Goal: Communication & Community: Answer question/provide support

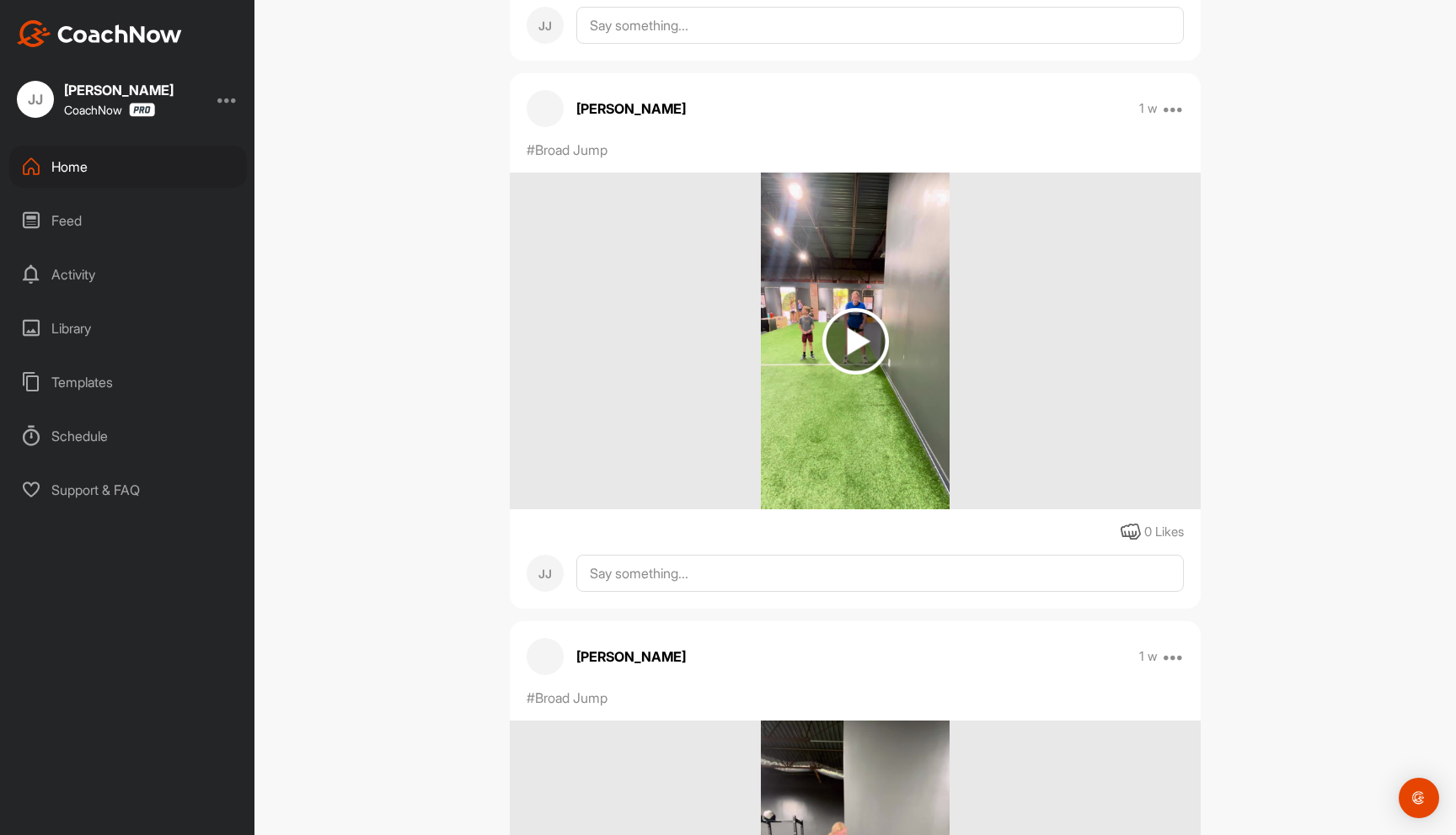
scroll to position [8460, 0]
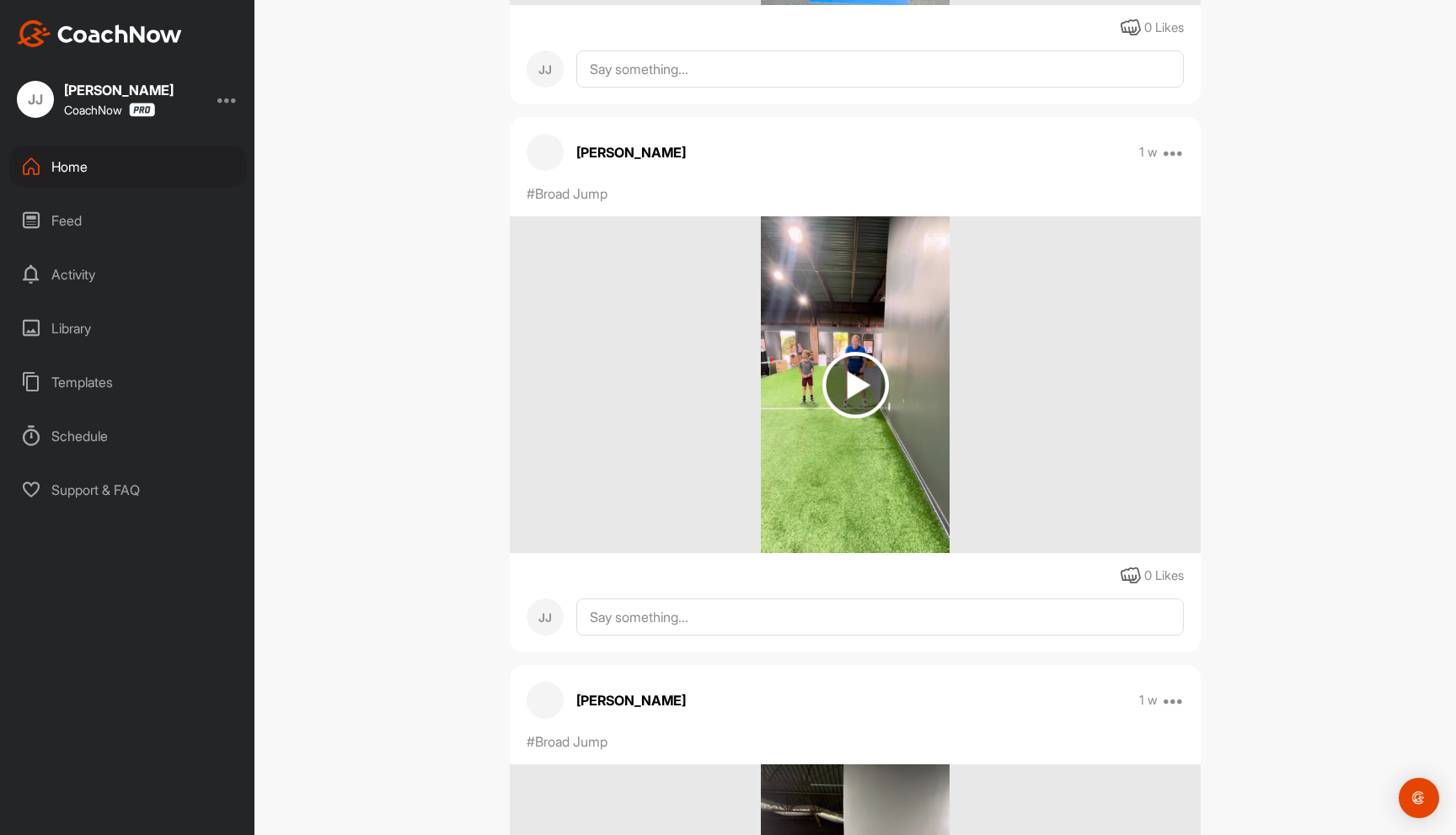
click at [116, 159] on div "Home" at bounding box center [128, 166] width 238 height 42
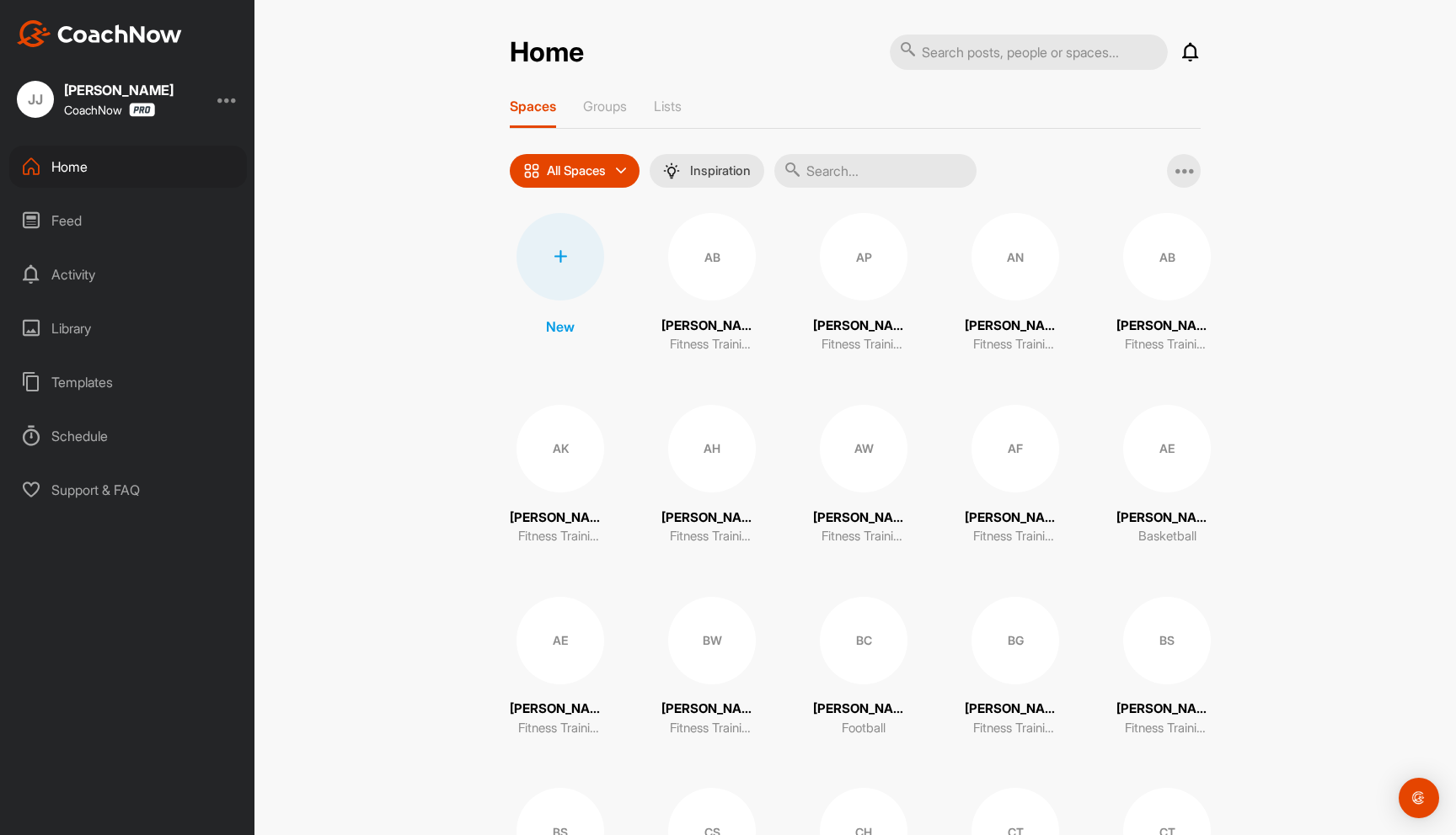
click at [1090, 56] on input "text" at bounding box center [1029, 52] width 278 height 35
type input "liam haight"
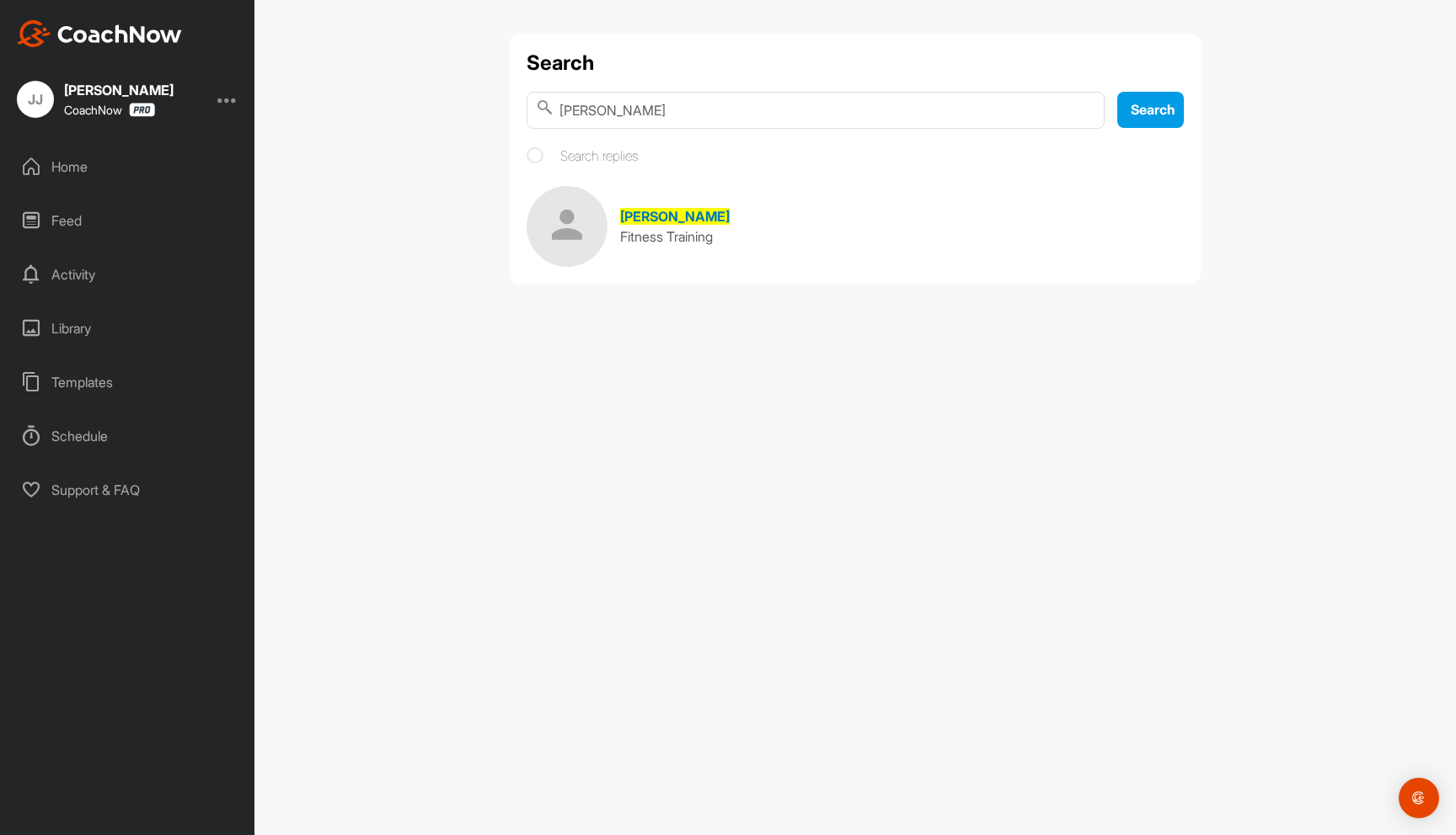
click at [675, 210] on span "[PERSON_NAME]" at bounding box center [674, 216] width 110 height 17
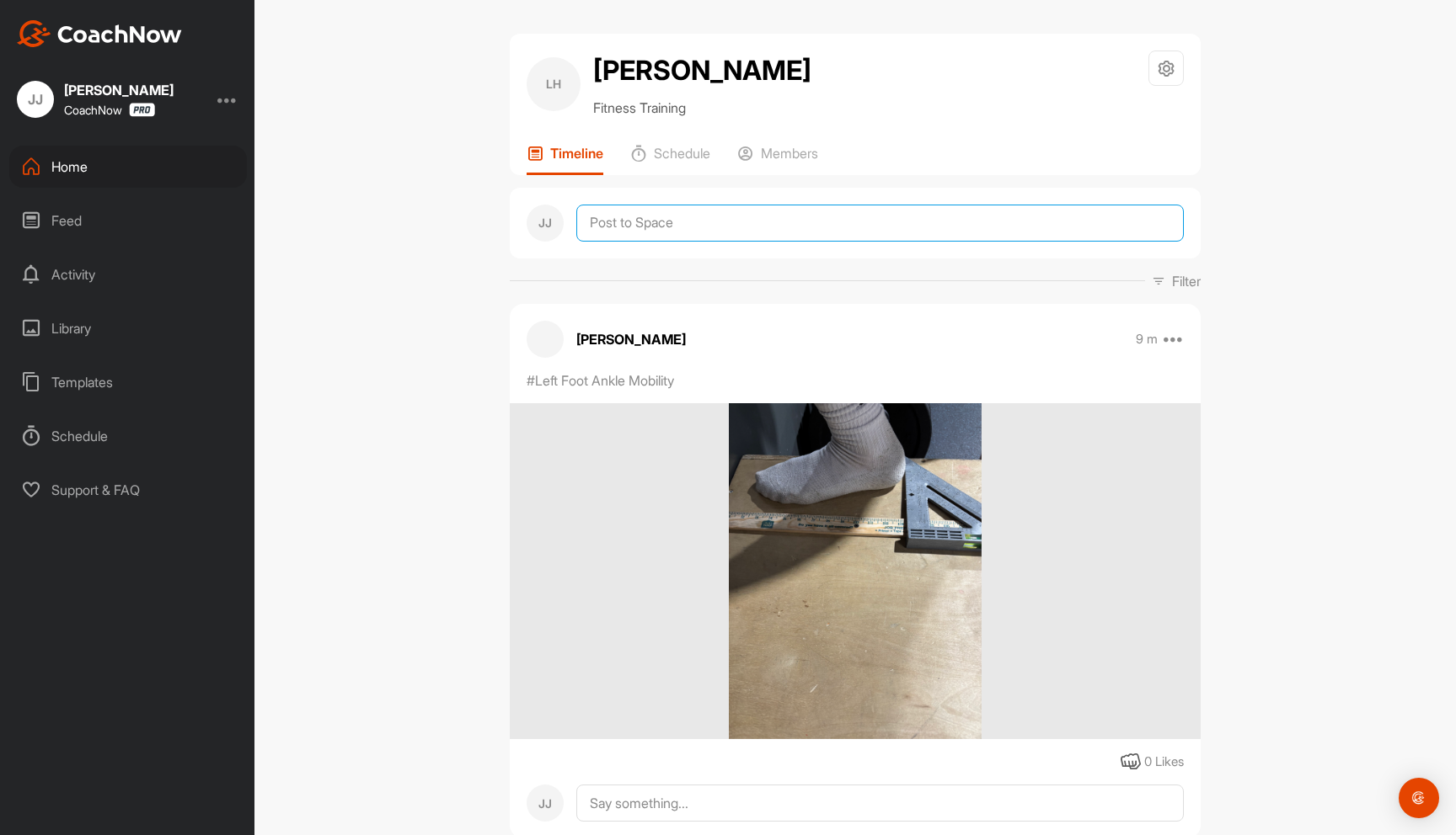
click at [632, 228] on textarea at bounding box center [879, 223] width 607 height 37
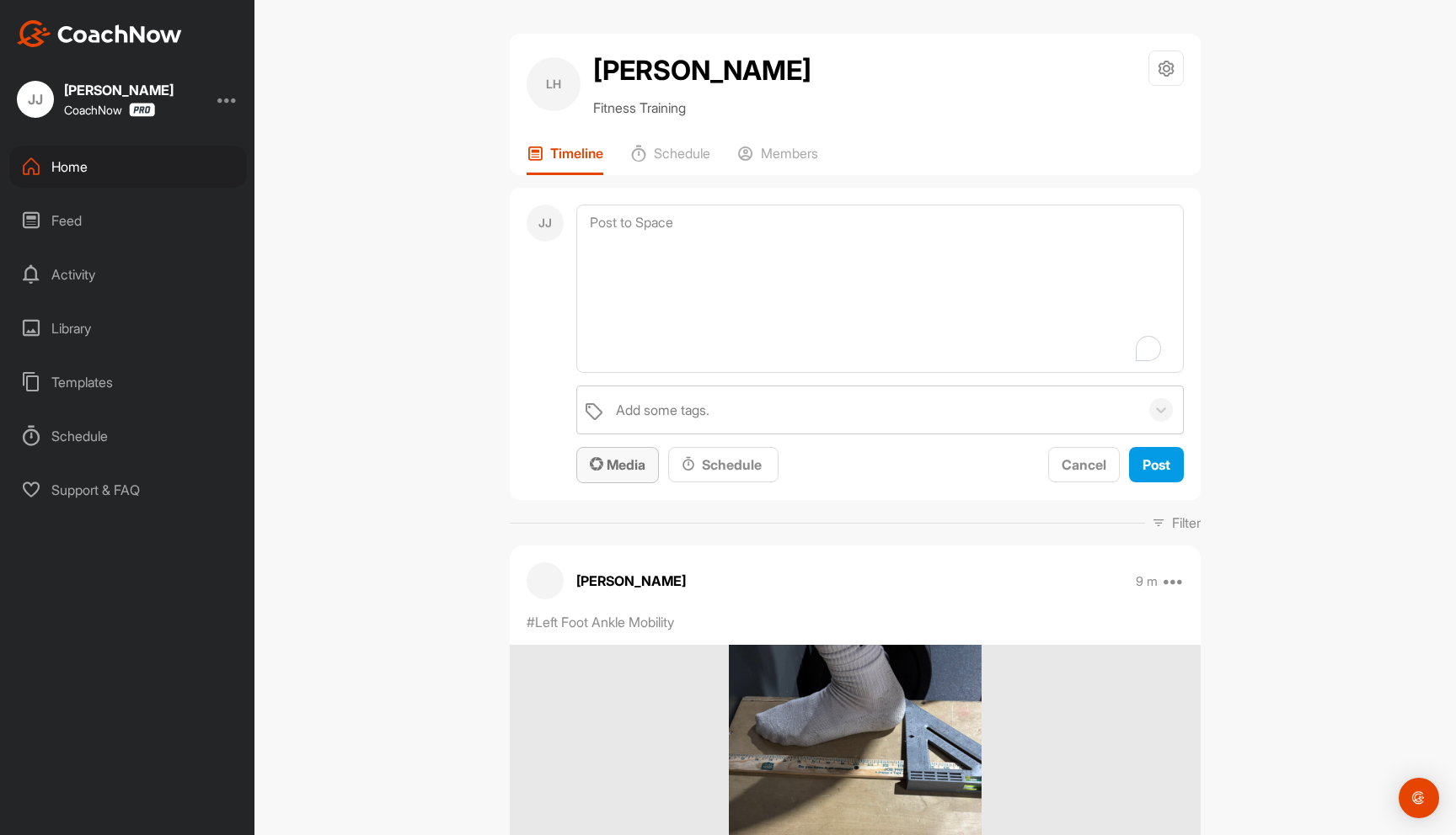
click at [628, 458] on span "Media" at bounding box center [617, 464] width 55 height 17
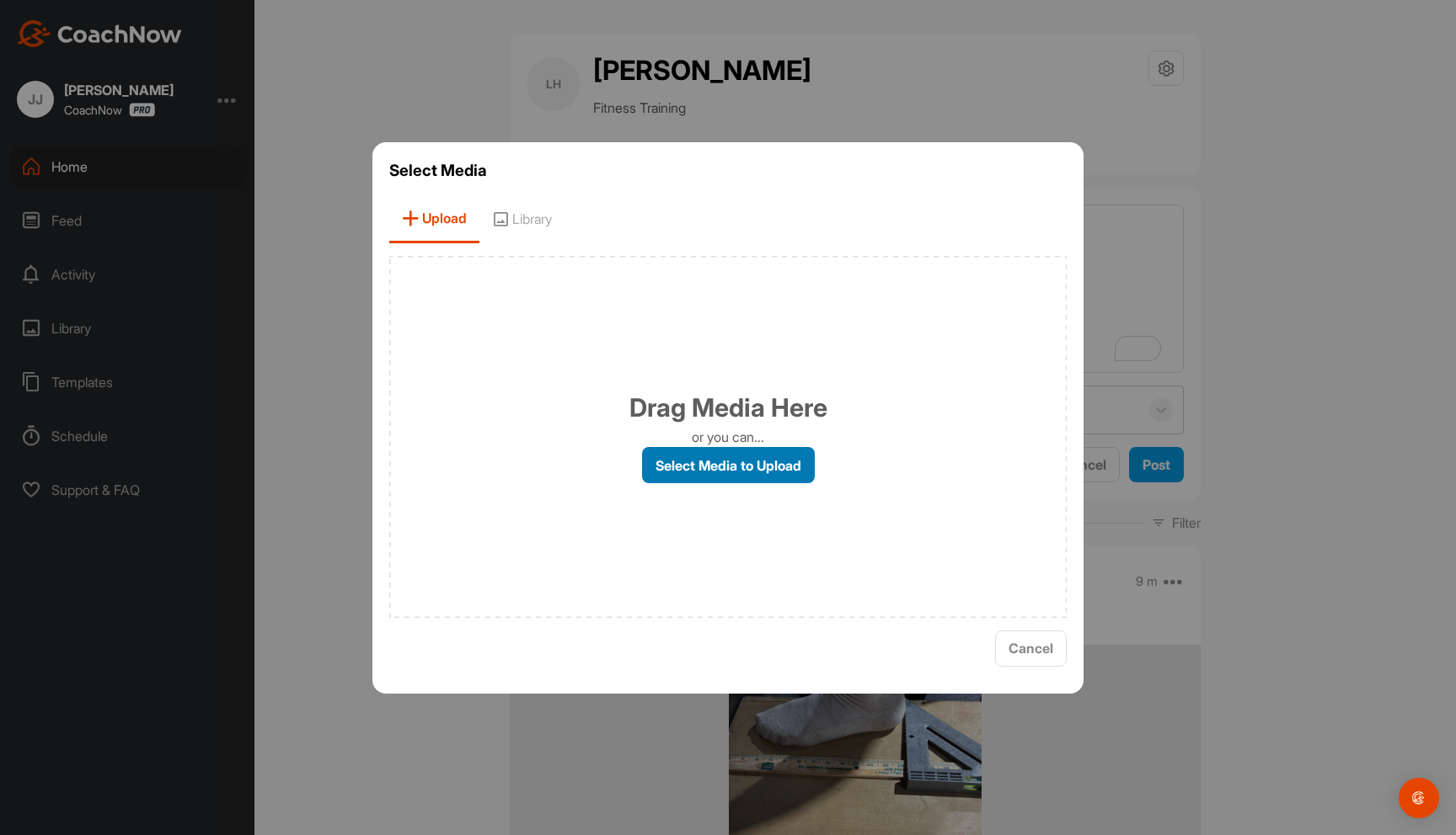
click at [761, 468] on label "Select Media to Upload" at bounding box center [728, 465] width 173 height 36
click at [0, 0] on input "Select Media to Upload" at bounding box center [0, 0] width 0 height 0
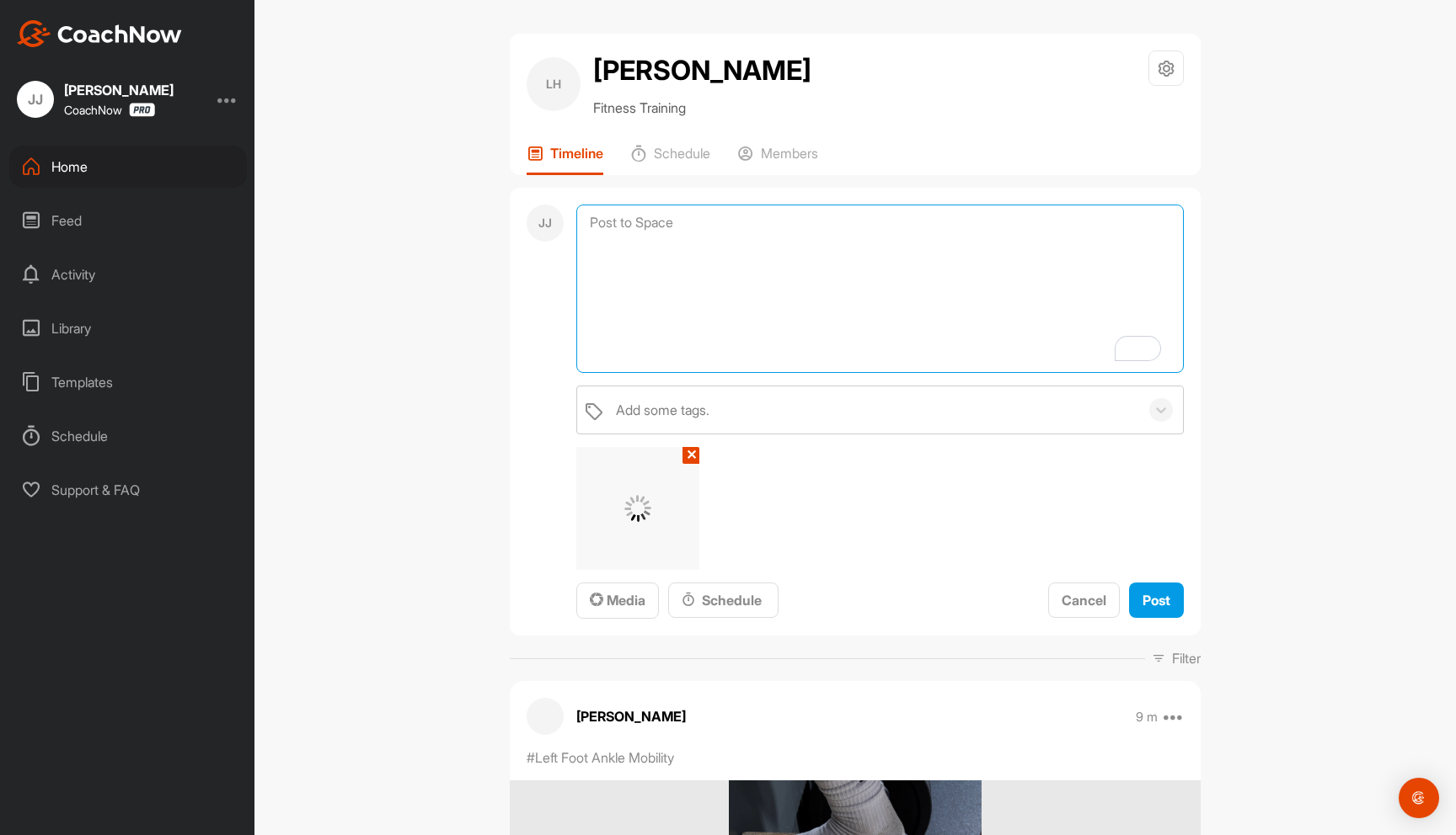
click at [690, 245] on textarea "To enrich screen reader interactions, please activate Accessibility in Grammarl…" at bounding box center [879, 288] width 607 height 168
type textarea "Assessment results"
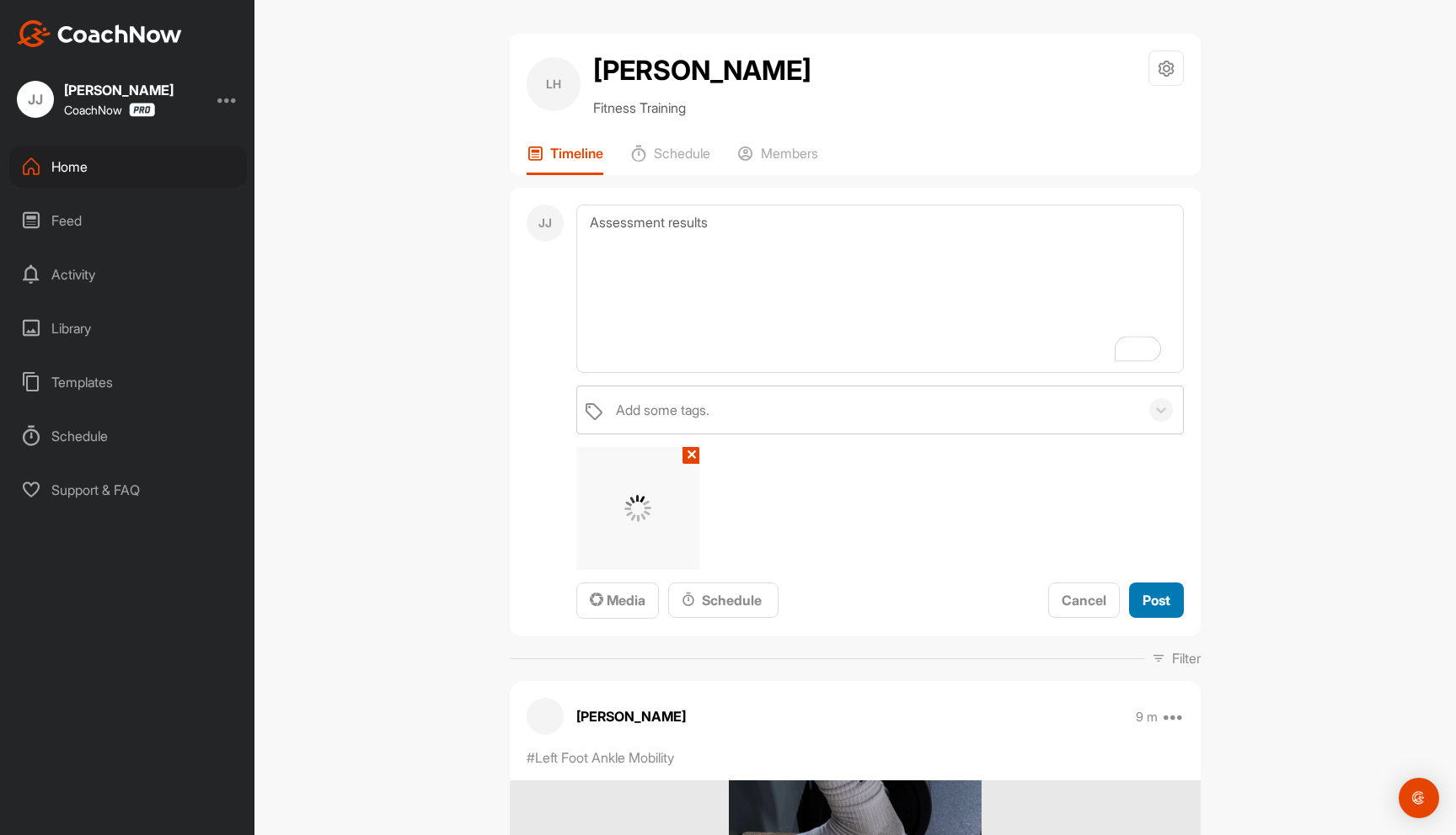
click at [1160, 596] on span "Post" at bounding box center [1156, 600] width 28 height 17
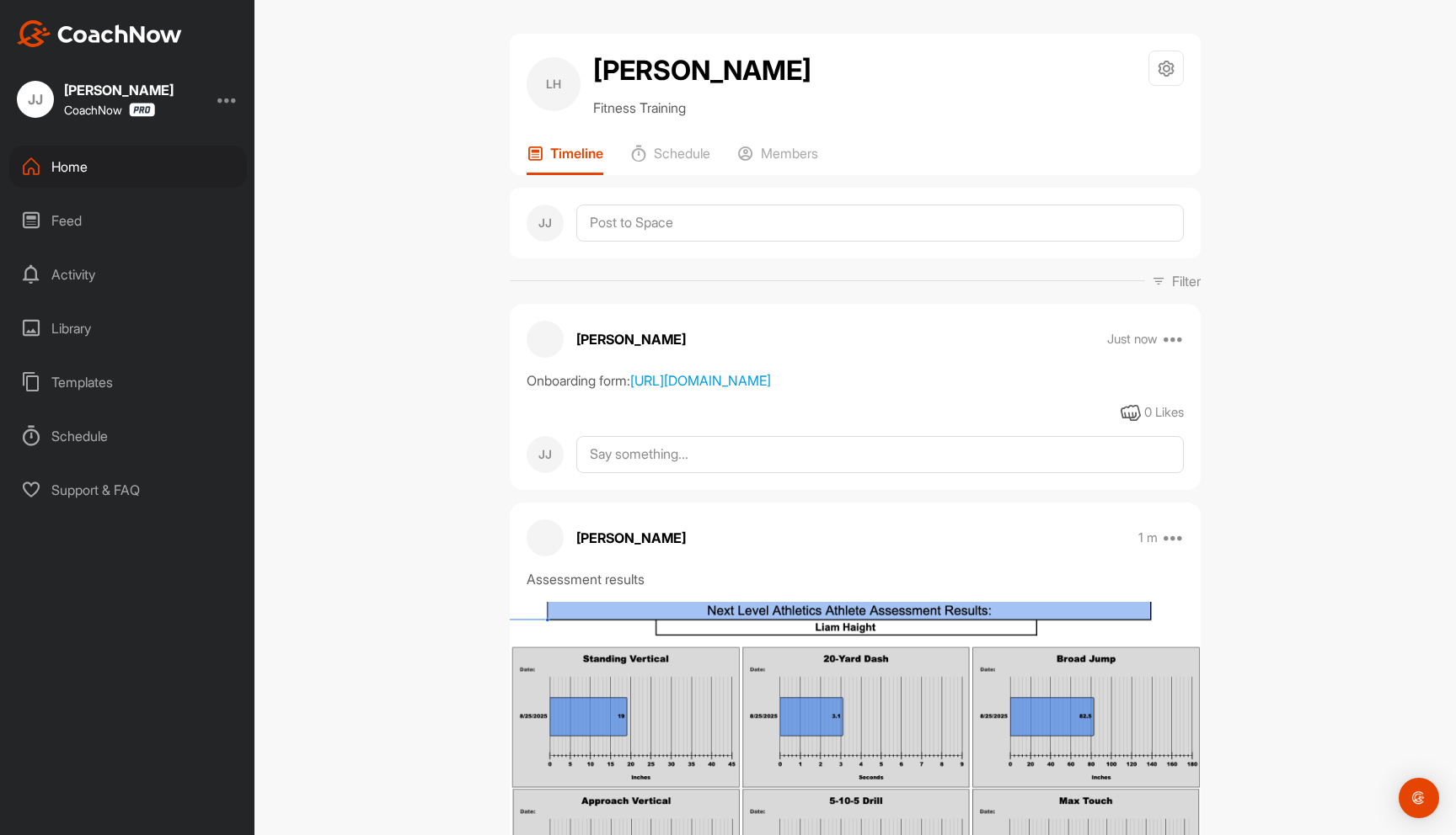
click at [625, 423] on div "0 Likes" at bounding box center [855, 413] width 691 height 20
click at [674, 423] on div "Onboarding form: [URL][DOMAIN_NAME] 0 Likes" at bounding box center [855, 397] width 691 height 53
copy link "[URL][DOMAIN_NAME]"
click at [679, 423] on div "0 Likes" at bounding box center [855, 413] width 691 height 20
click at [130, 172] on div "Home" at bounding box center [128, 166] width 238 height 42
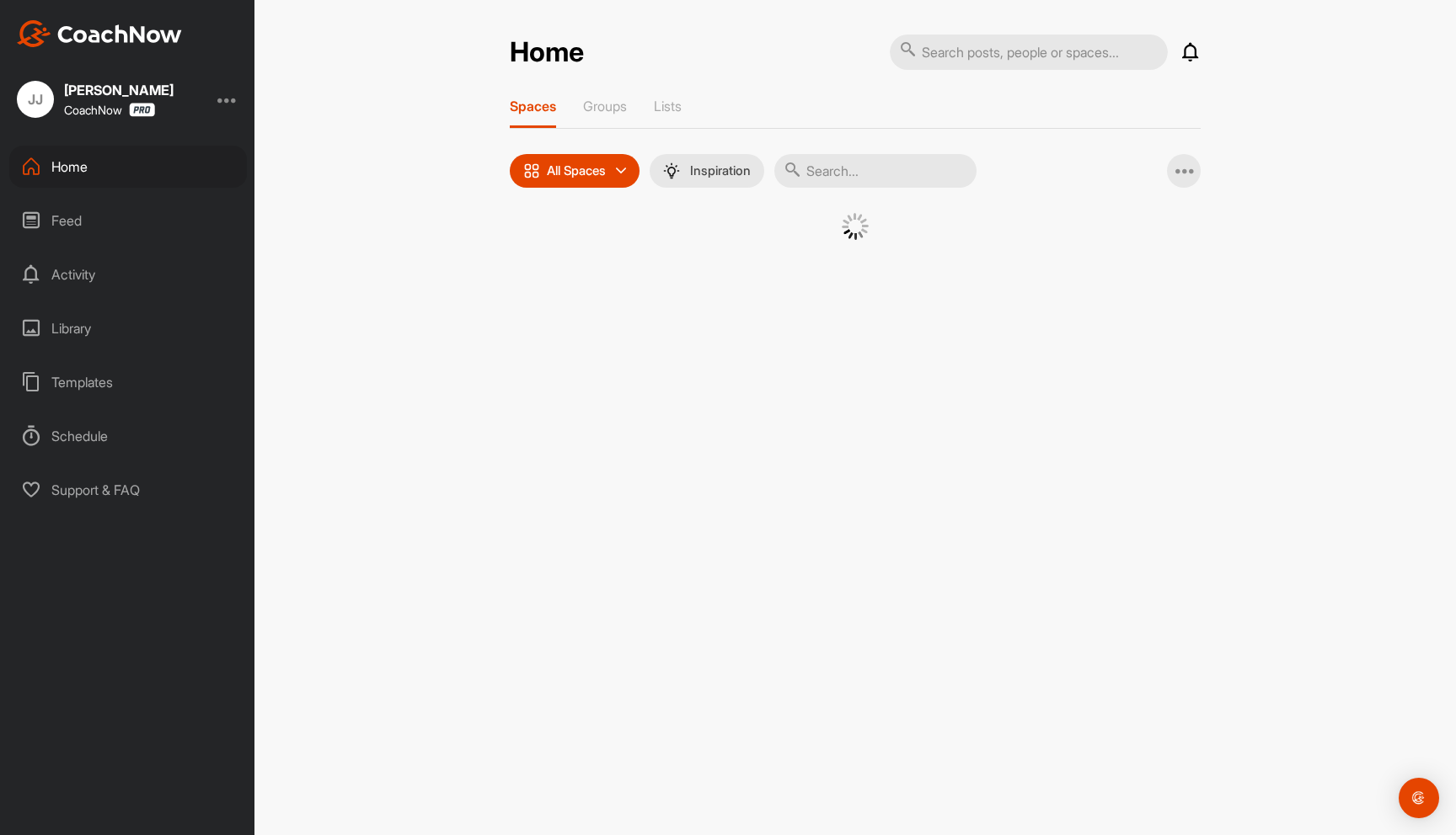
click at [980, 61] on input "text" at bounding box center [1029, 52] width 278 height 35
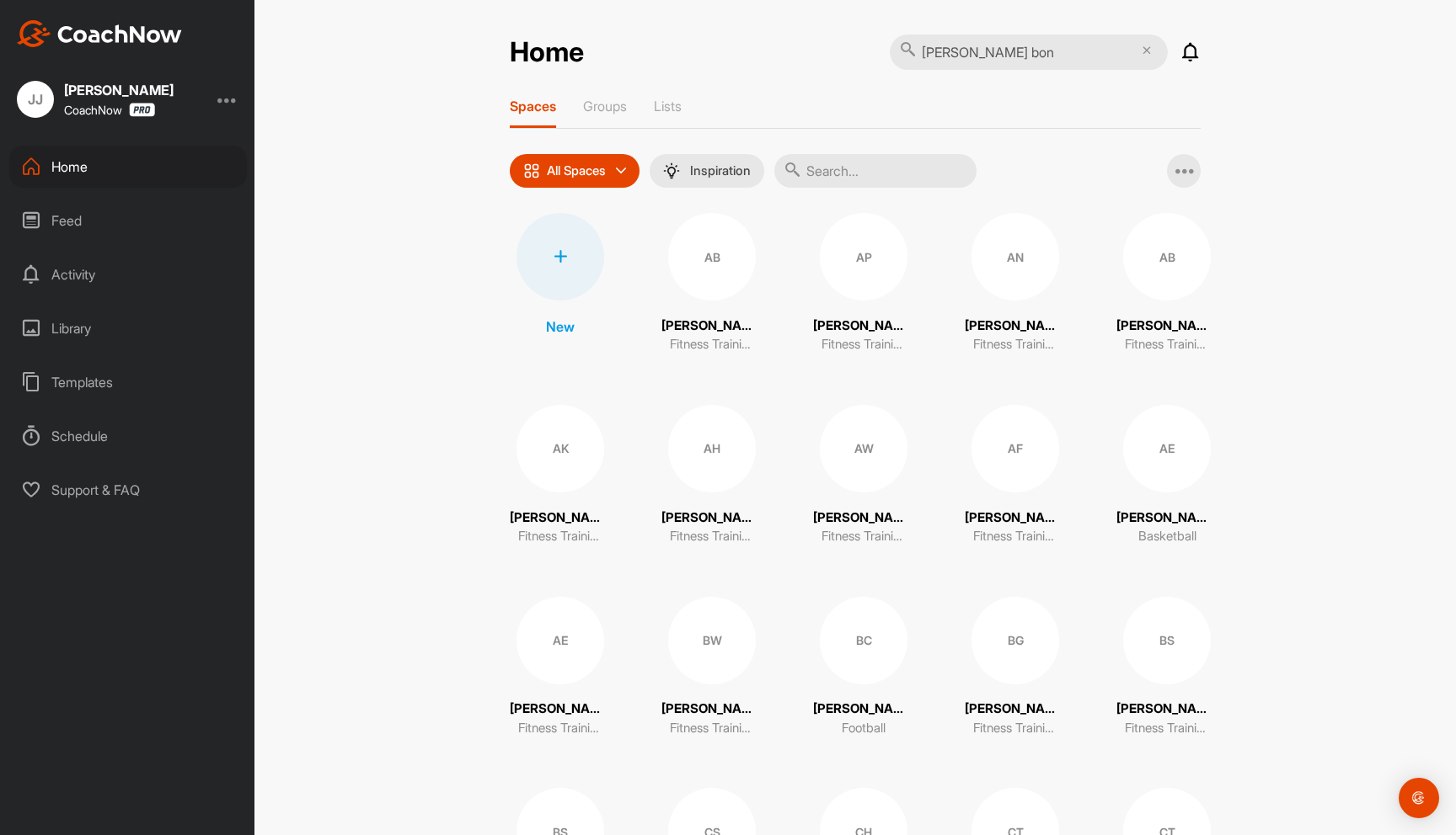
type input "[PERSON_NAME]"
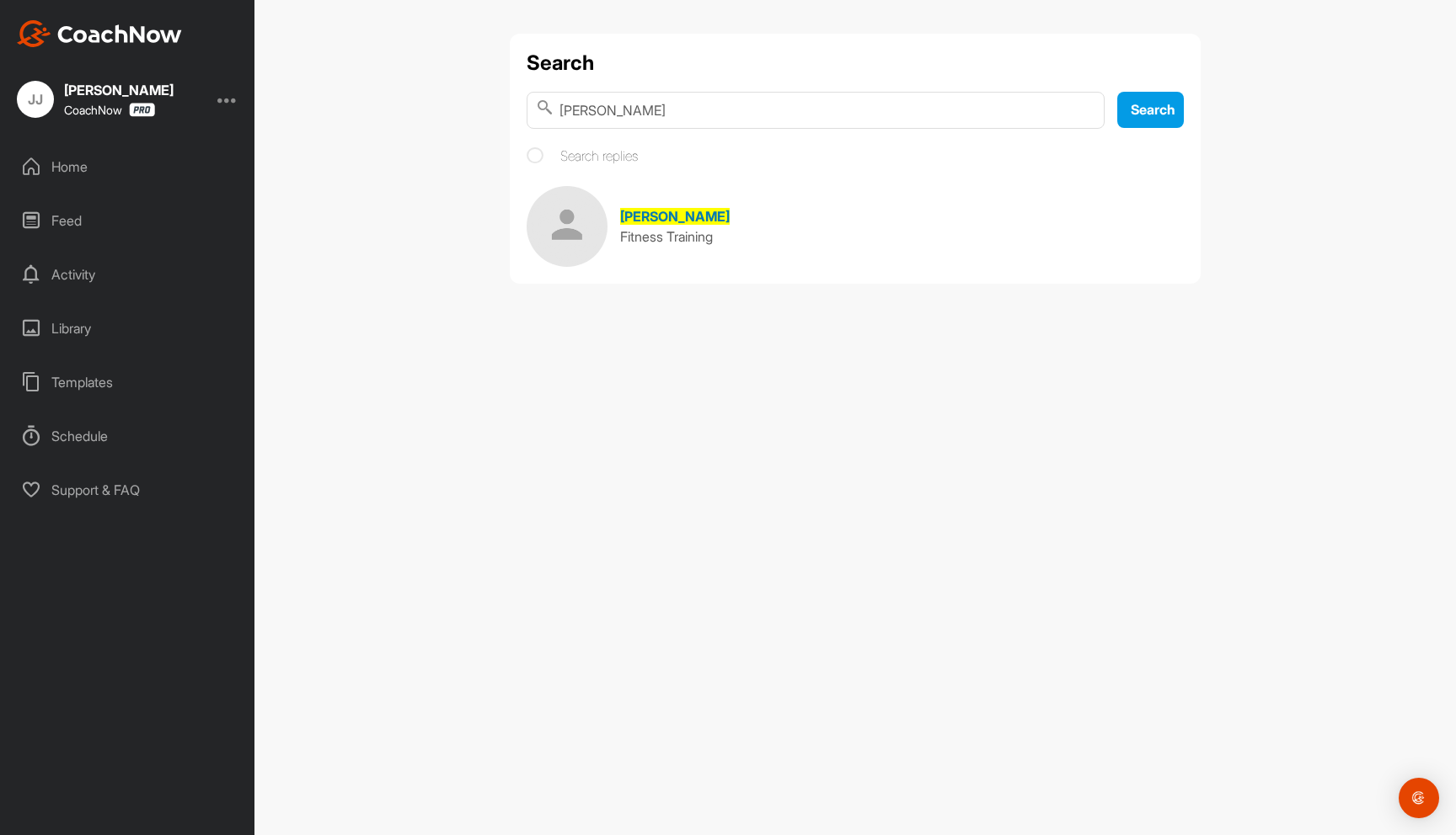
click at [674, 209] on span "[PERSON_NAME]" at bounding box center [674, 216] width 110 height 17
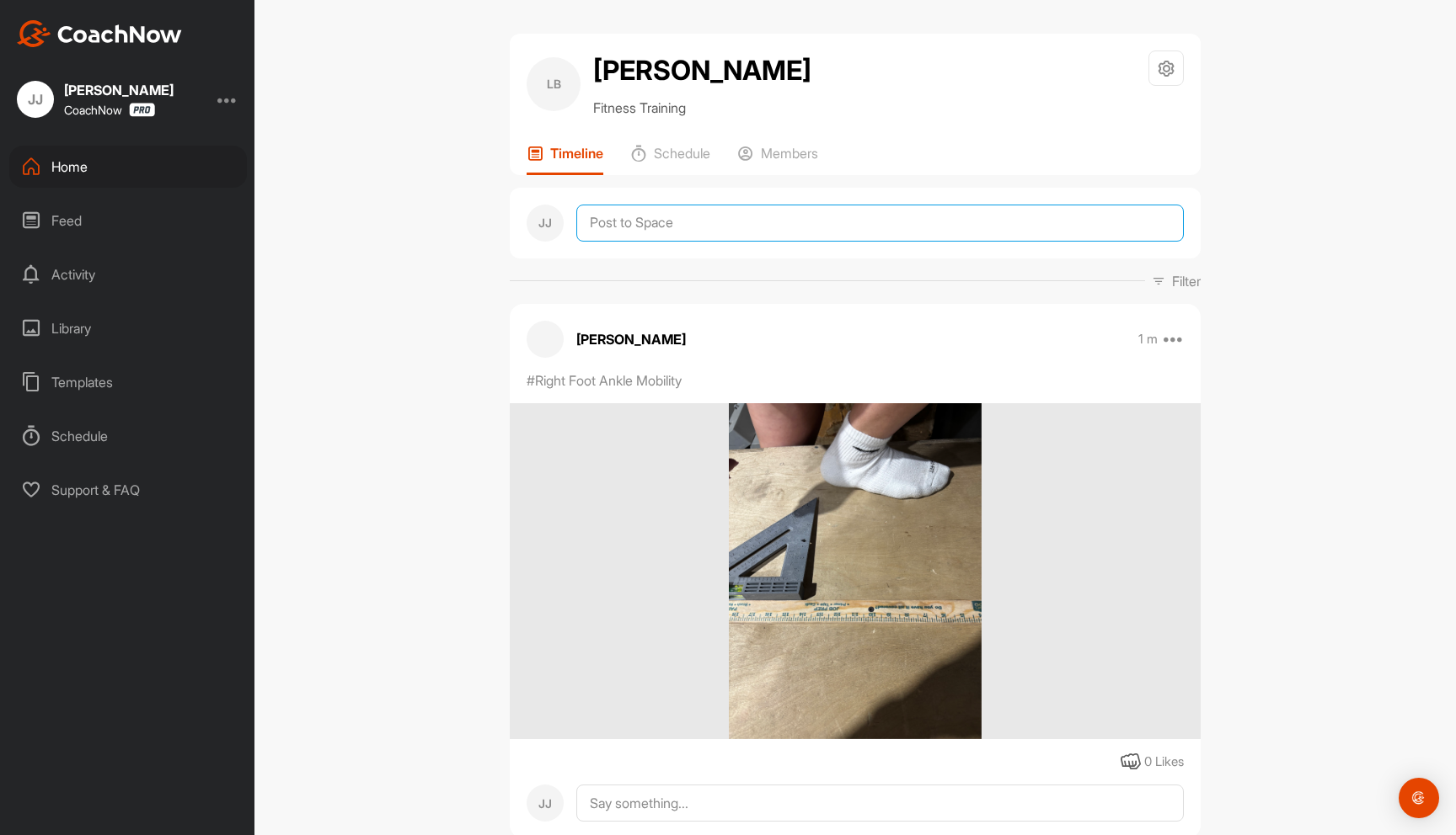
click at [874, 226] on textarea at bounding box center [879, 223] width 607 height 37
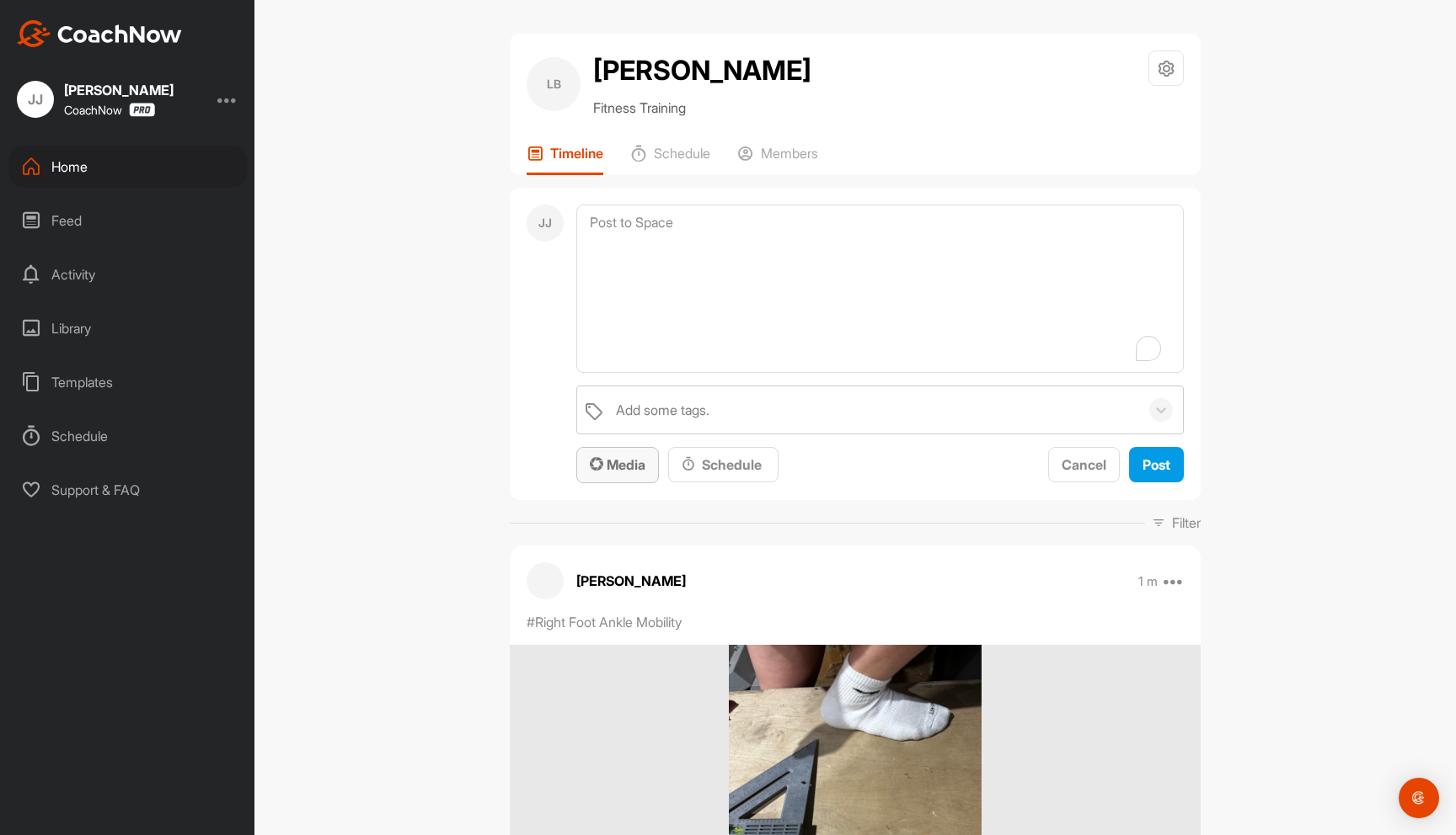
click at [633, 461] on span "Media" at bounding box center [617, 464] width 55 height 17
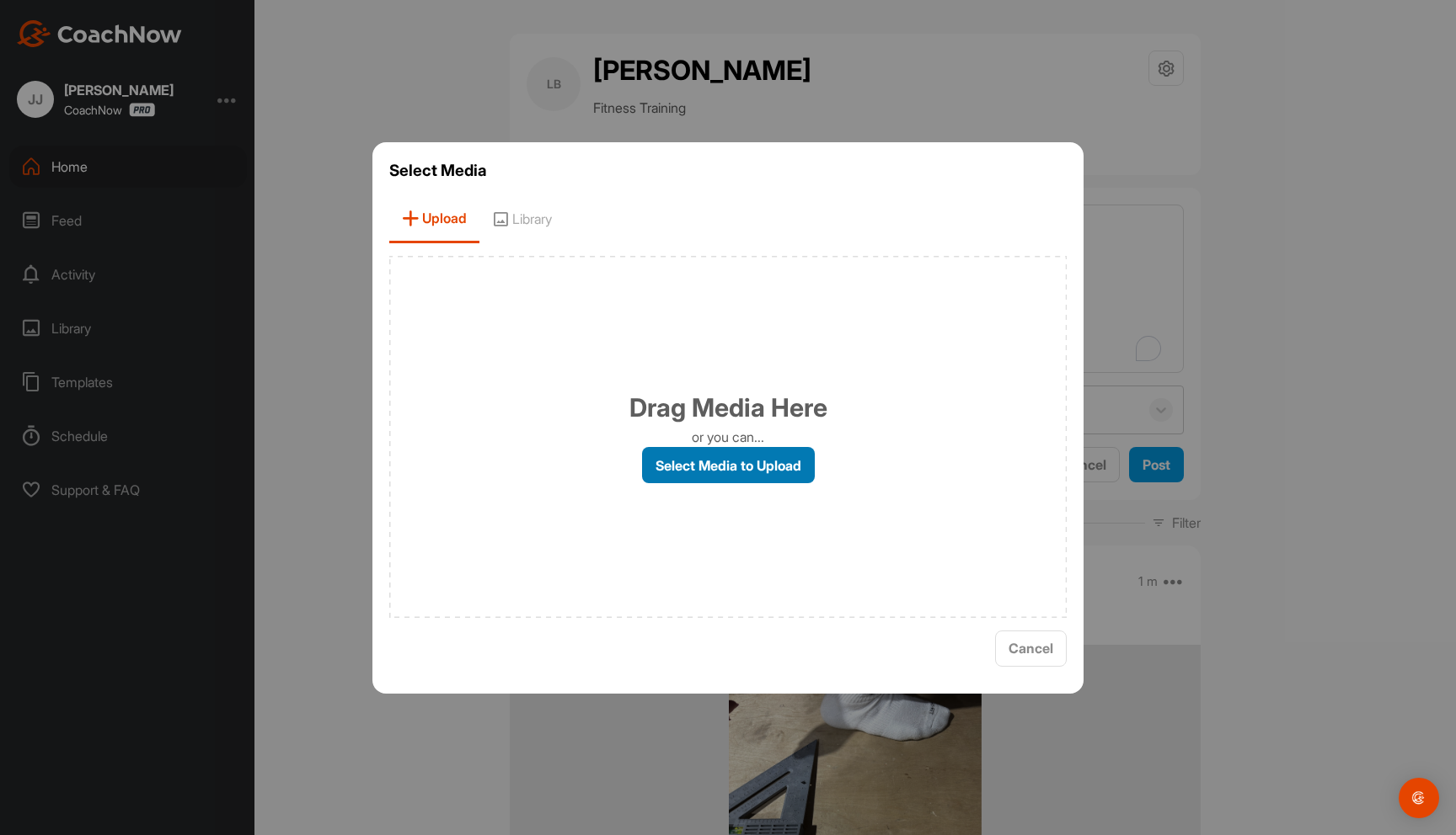
click at [744, 458] on label "Select Media to Upload" at bounding box center [728, 465] width 173 height 36
click at [0, 0] on input "Select Media to Upload" at bounding box center [0, 0] width 0 height 0
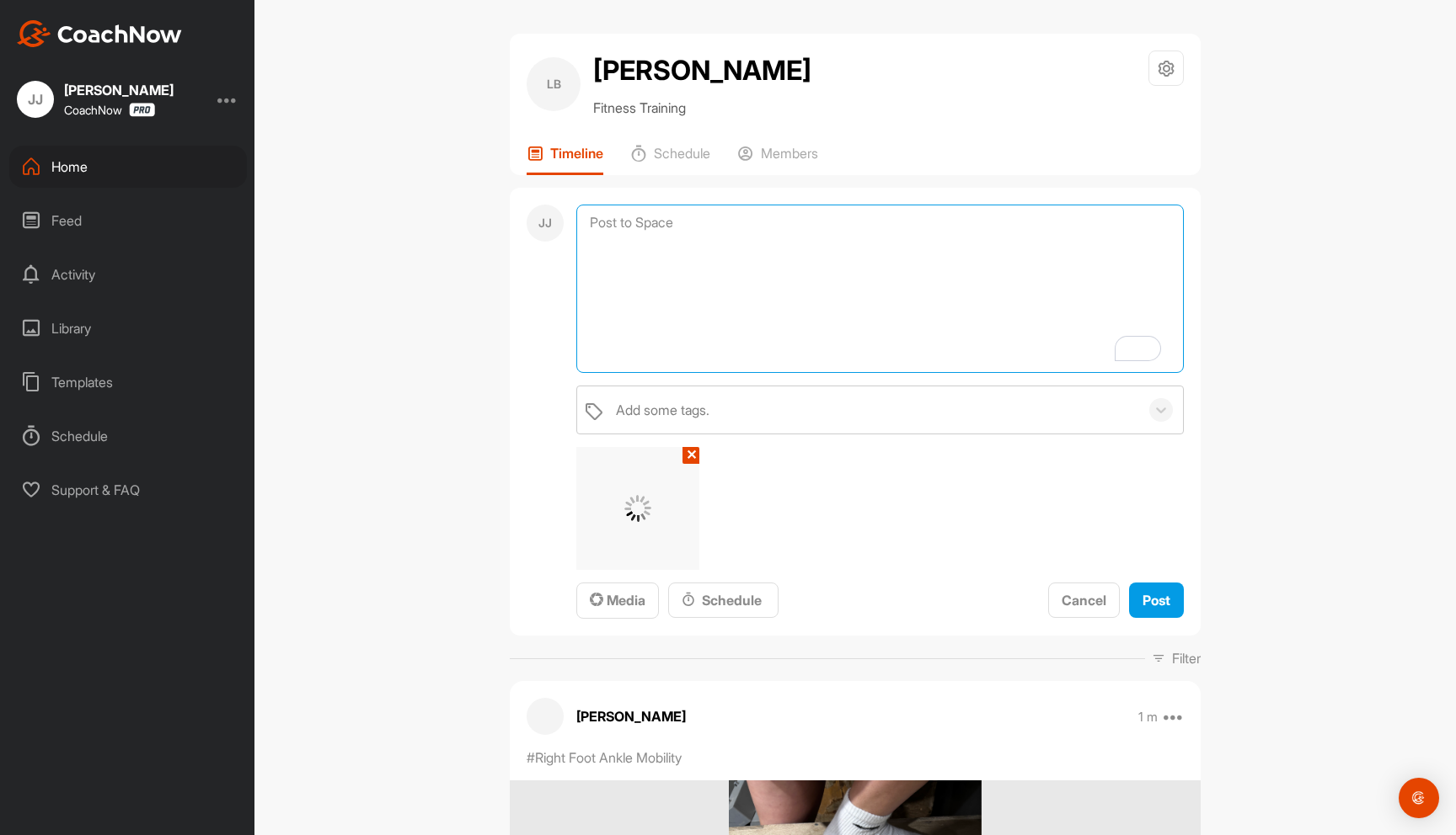
click at [694, 263] on textarea "To enrich screen reader interactions, please activate Accessibility in Grammarl…" at bounding box center [879, 288] width 607 height 168
type textarea "Assessment results:"
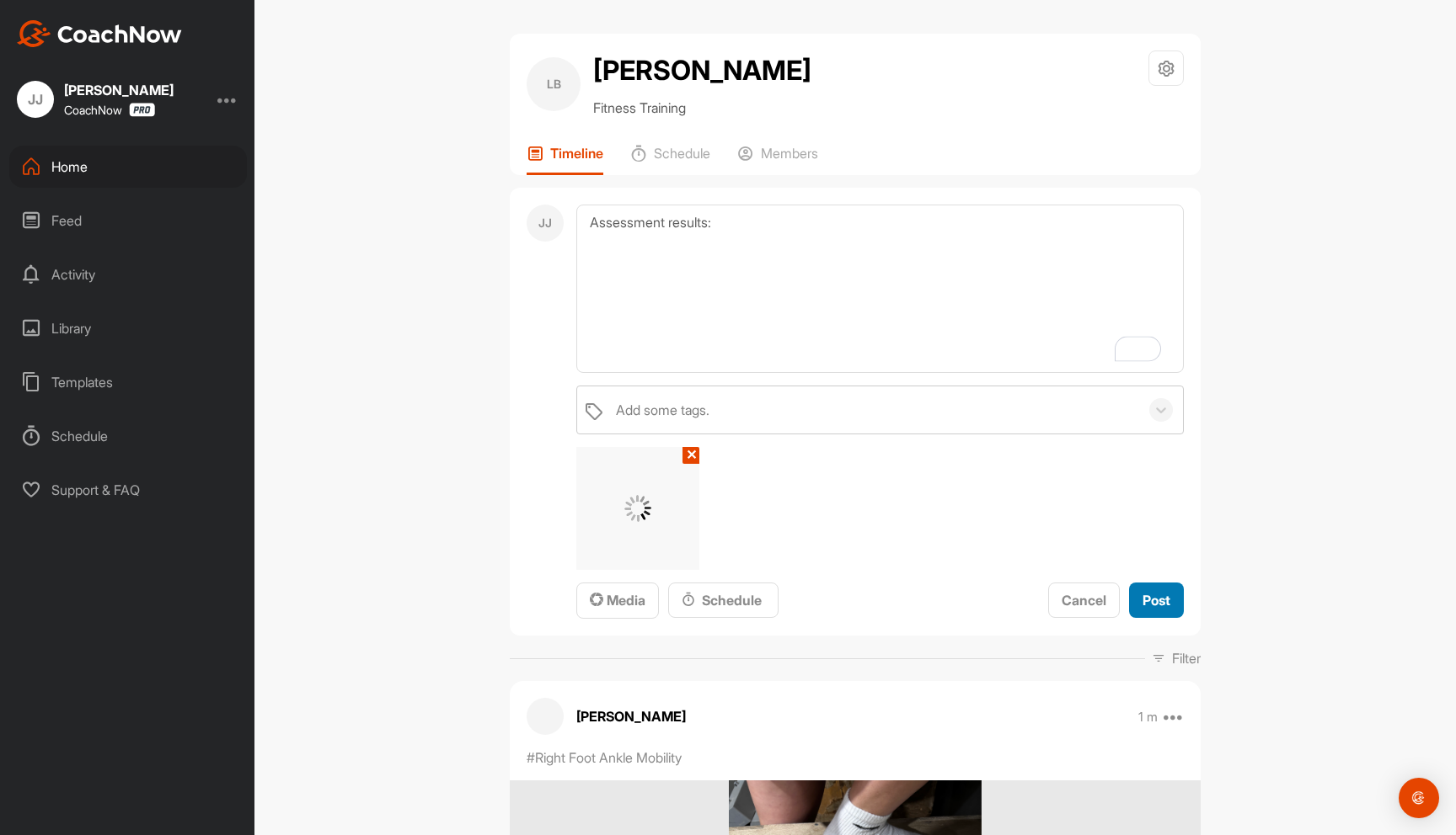
click at [1148, 604] on span "Post" at bounding box center [1156, 600] width 28 height 17
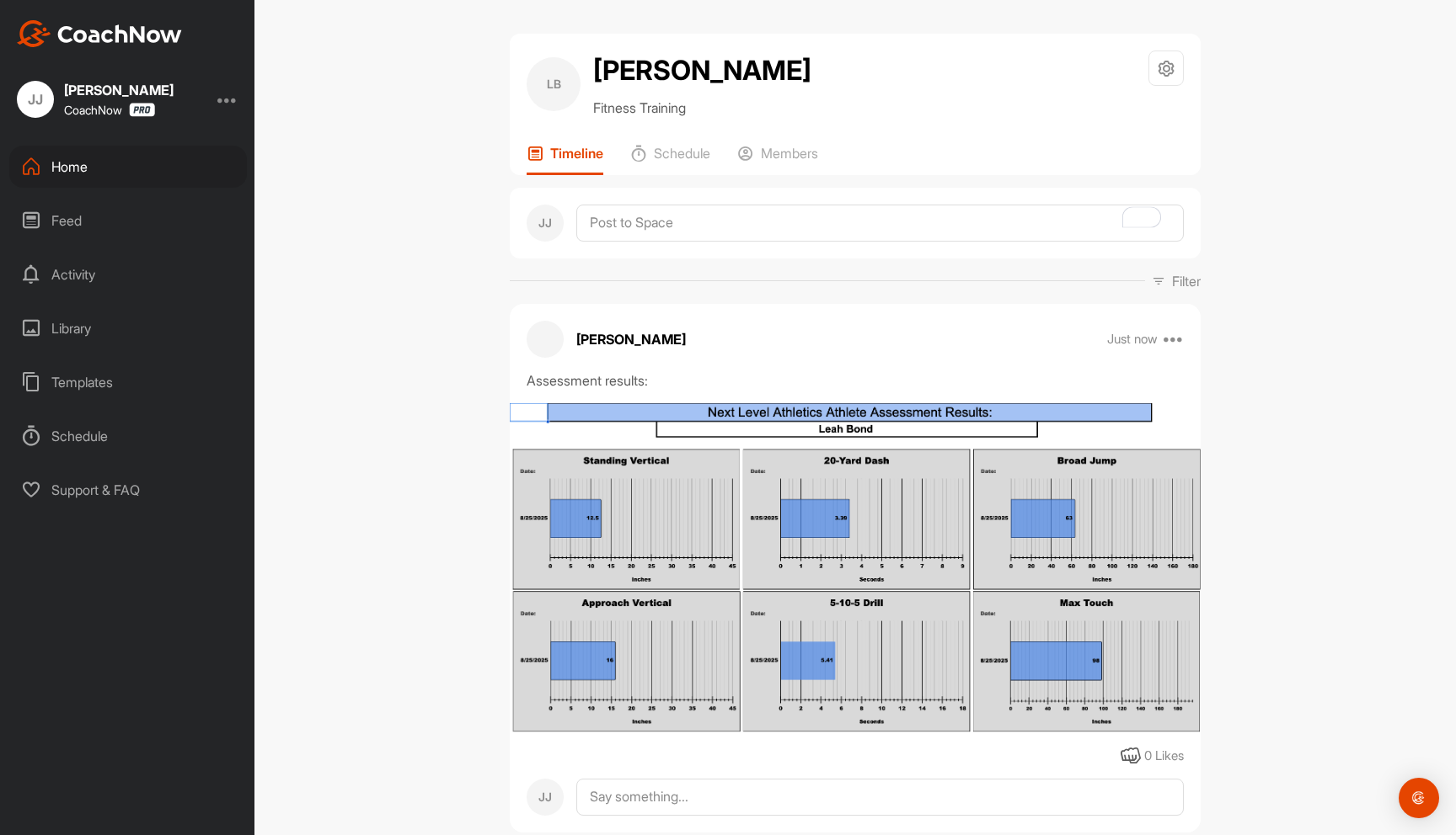
click at [353, 194] on div "LB [PERSON_NAME] Fitness Training Space Settings Your Notifications Timeline Sc…" at bounding box center [855, 418] width 1202 height 835
click at [441, 162] on div "LB [PERSON_NAME] Fitness Training Space Settings Your Notifications Timeline Sc…" at bounding box center [855, 418] width 1202 height 835
